Goal: Task Accomplishment & Management: Manage account settings

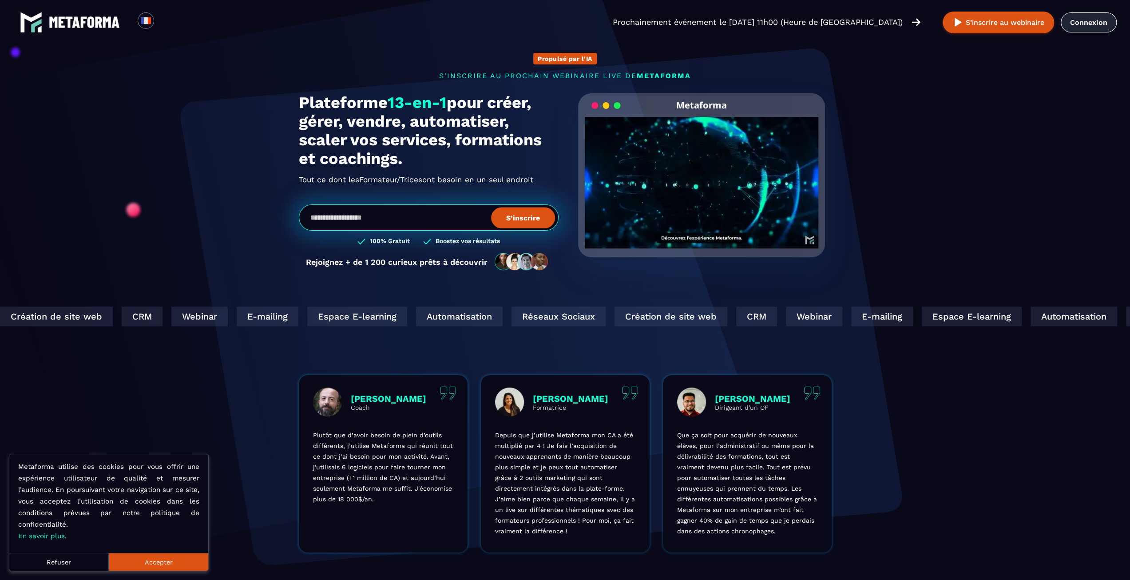
click at [1083, 23] on link "Connexion" at bounding box center [1089, 22] width 56 height 20
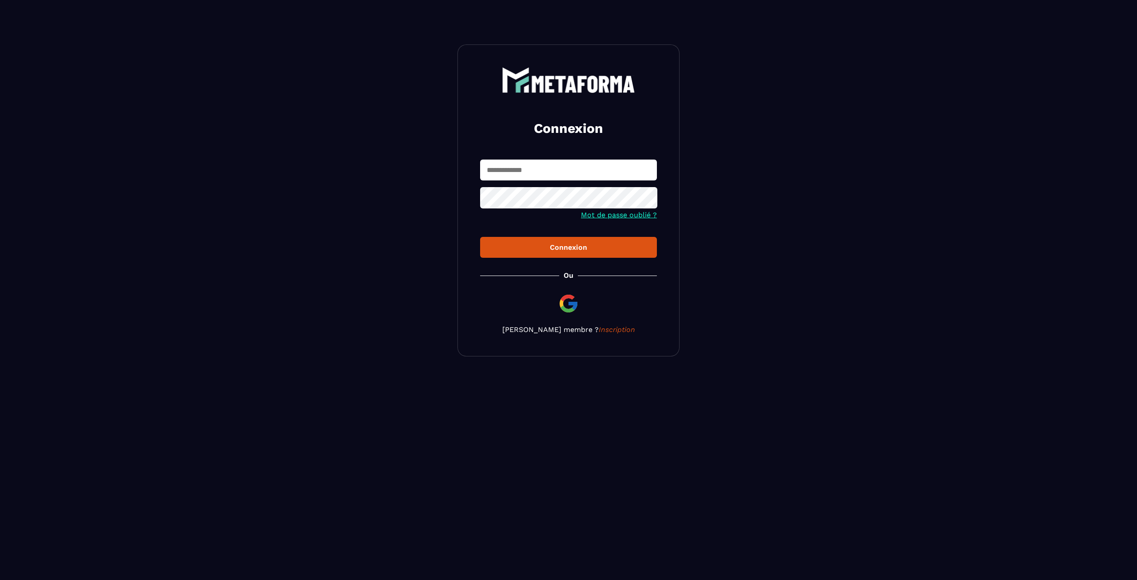
click at [569, 303] on img at bounding box center [568, 303] width 21 height 21
